Goal: Task Accomplishment & Management: Manage account settings

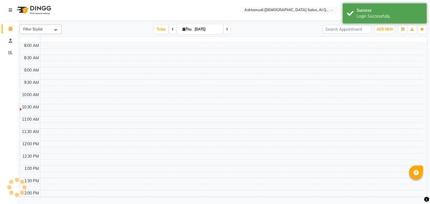
select select "en"
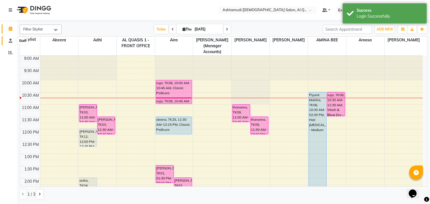
click at [13, 42] on span at bounding box center [11, 41] width 10 height 6
